Goal: Task Accomplishment & Management: Use online tool/utility

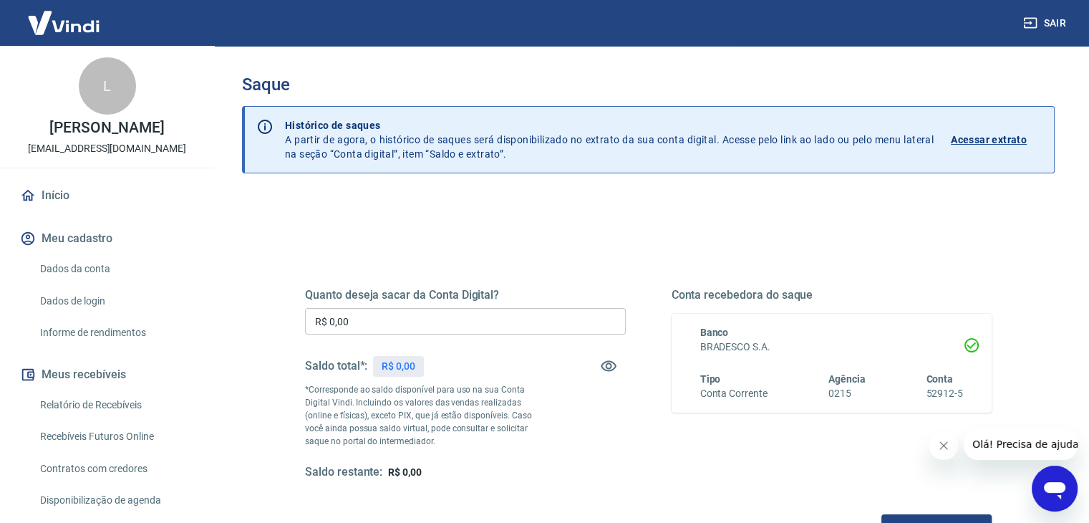
click at [432, 315] on input "R$ 0,00" at bounding box center [465, 321] width 321 height 26
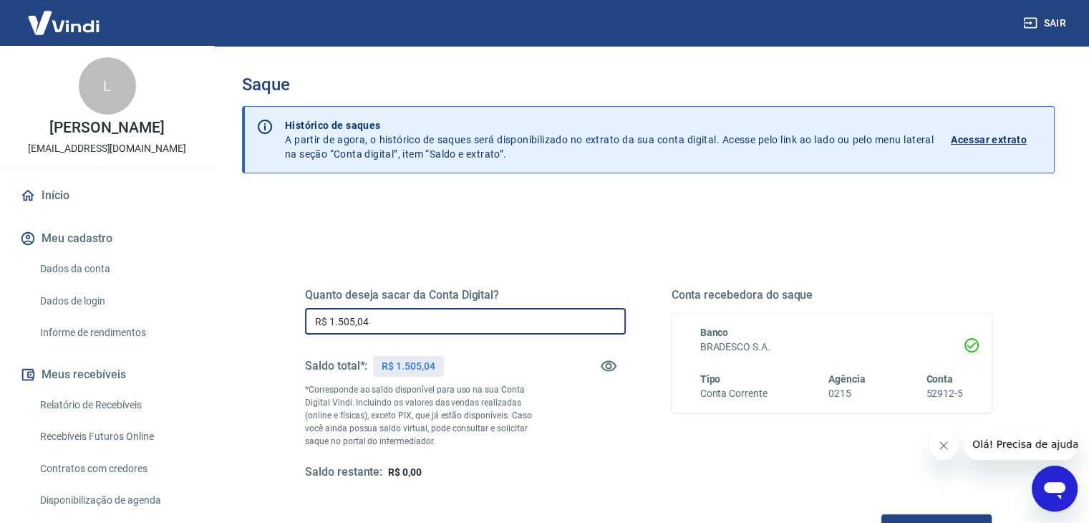
type input "R$ 1.505,04"
click at [616, 238] on div "Quanto deseja sacar da Conta Digital? R$ 1.505,04 ​ Saldo total*: R$ 1.505,04 *…" at bounding box center [648, 391] width 721 height 333
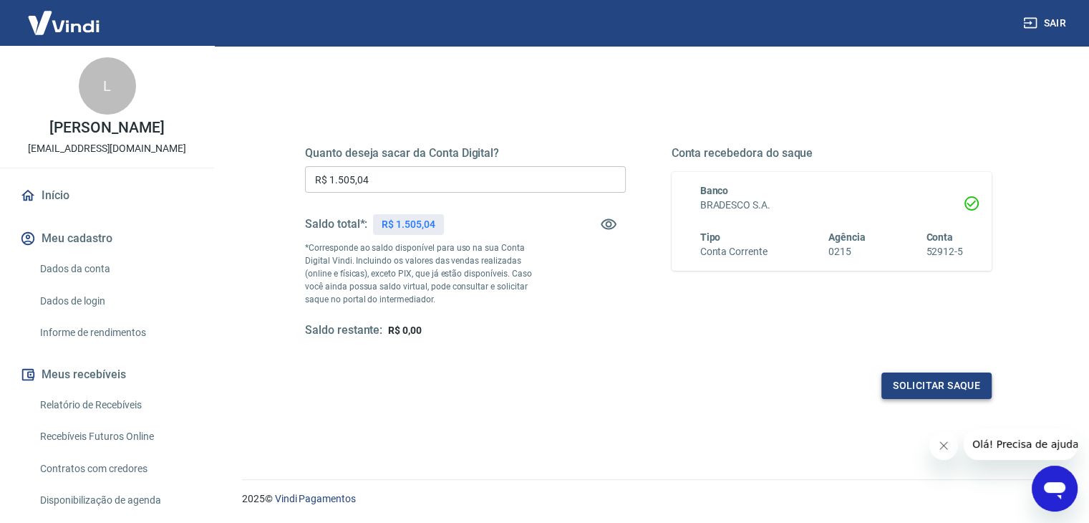
scroll to position [143, 0]
click at [951, 446] on button "Fechar mensagem da empresa" at bounding box center [943, 445] width 29 height 29
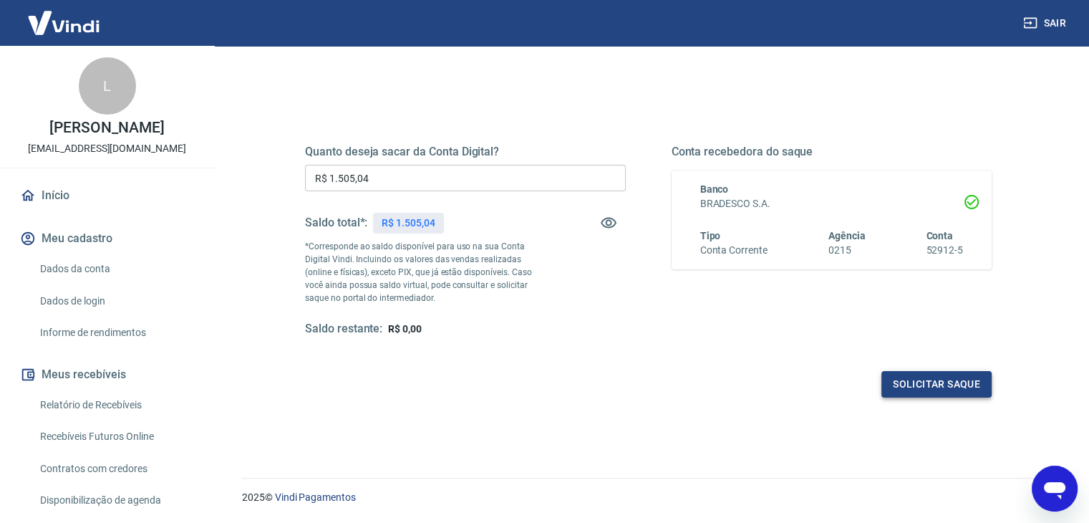
click at [930, 384] on button "Solicitar saque" at bounding box center [936, 384] width 110 height 26
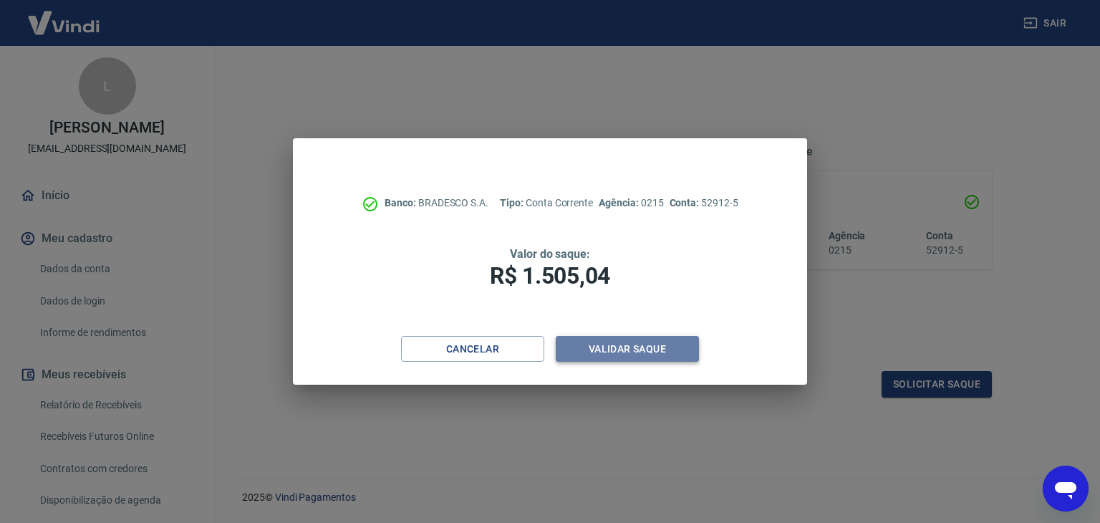
click at [622, 347] on button "Validar saque" at bounding box center [627, 349] width 143 height 26
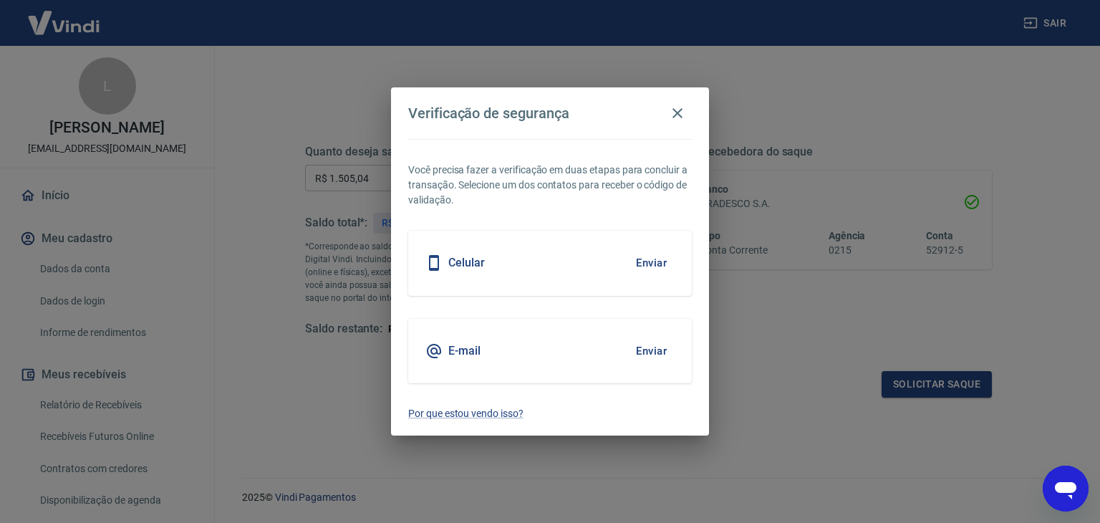
click at [649, 348] on button "Enviar" at bounding box center [651, 351] width 47 height 30
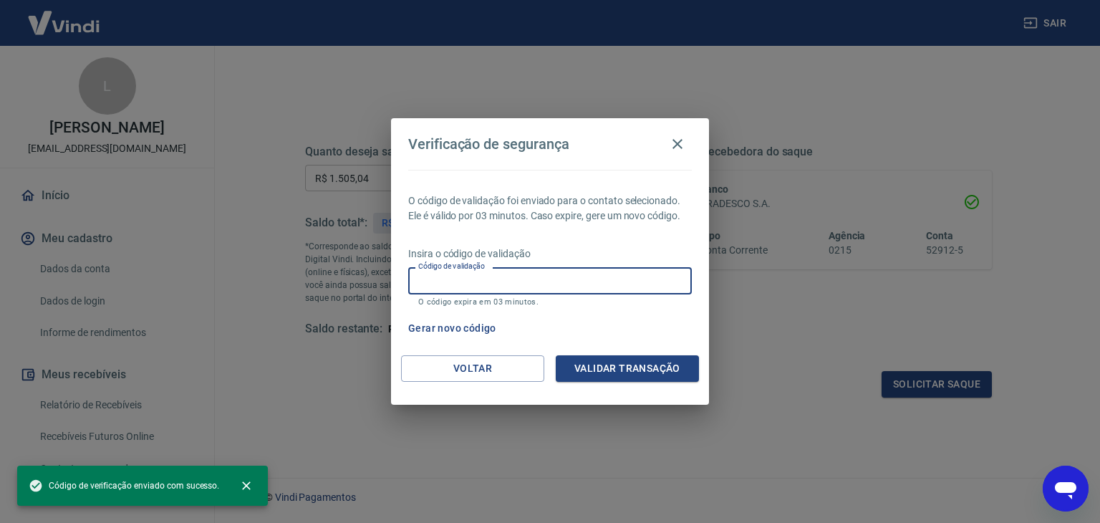
click at [580, 281] on input "Código de validação" at bounding box center [550, 280] width 284 height 26
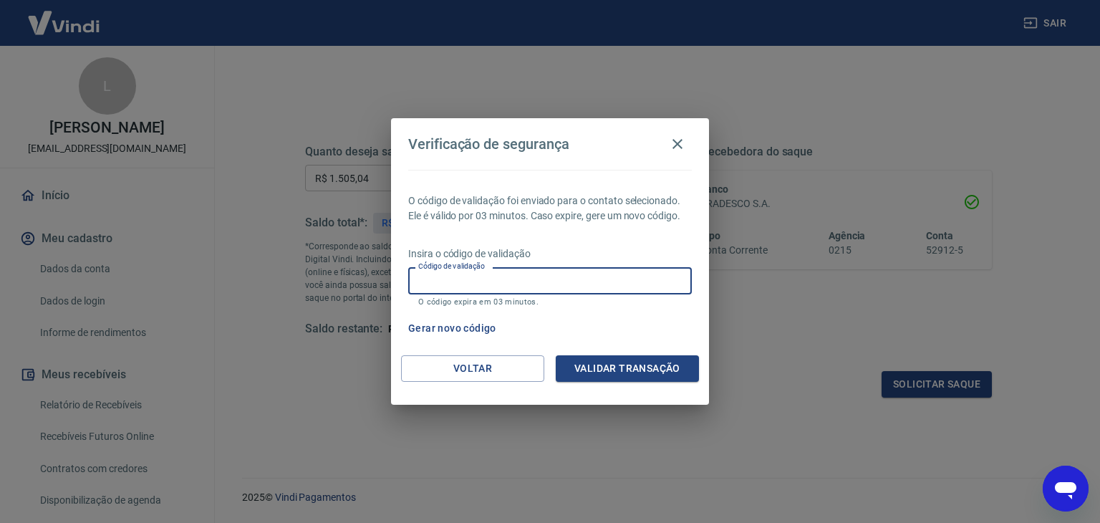
paste input "388757"
type input "388757"
click at [589, 367] on button "Validar transação" at bounding box center [627, 368] width 143 height 26
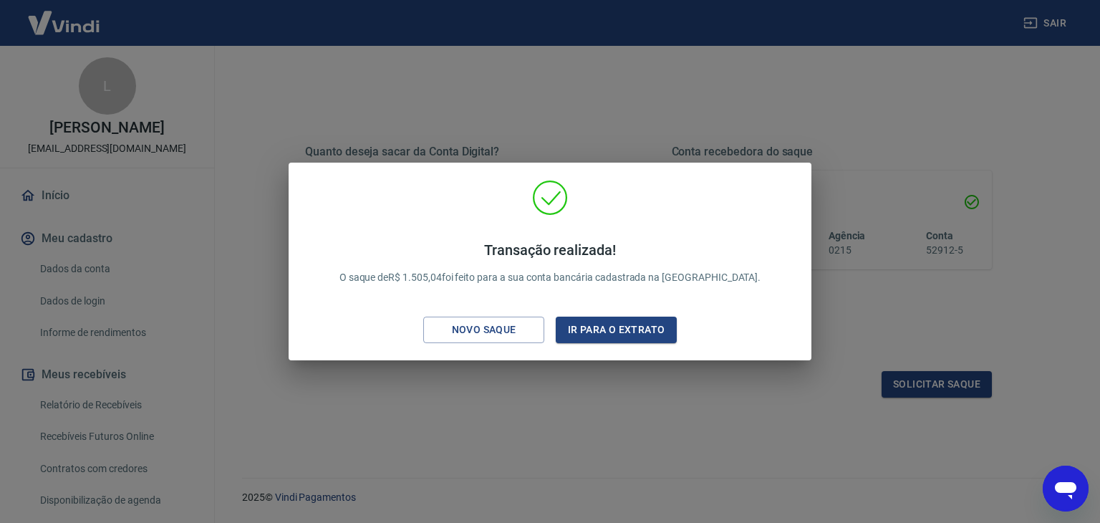
click at [551, 150] on div "Transação realizada! O saque de R$ 1.505,04 foi feito para a sua conta bancária…" at bounding box center [550, 261] width 1100 height 523
